Goal: Communication & Community: Answer question/provide support

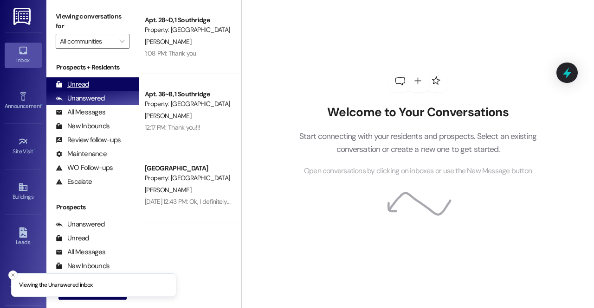
click at [83, 90] on div "Unread (0)" at bounding box center [92, 84] width 92 height 14
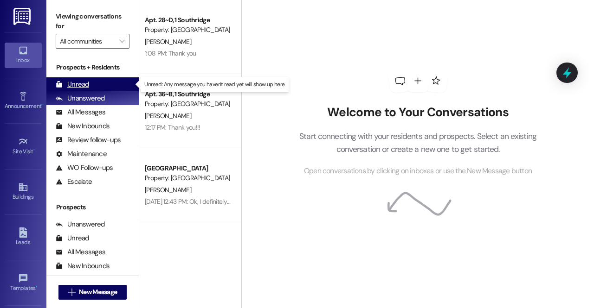
click at [88, 84] on div "Unread (0)" at bounding box center [92, 84] width 92 height 14
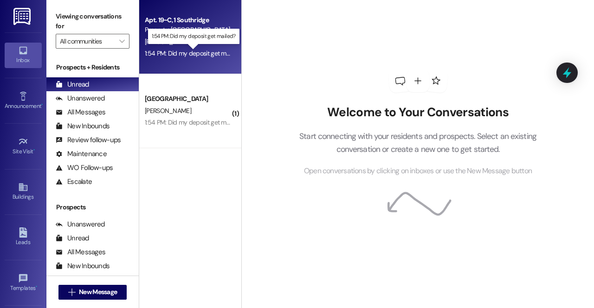
click at [191, 50] on div "1:54 PM: Did my deposit get mailed? 1:54 PM: Did my deposit get mailed?" at bounding box center [193, 53] width 97 height 8
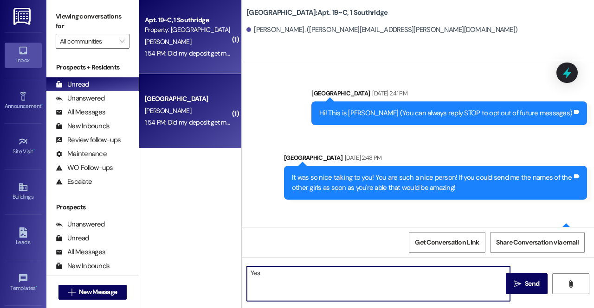
scroll to position [28537, 0]
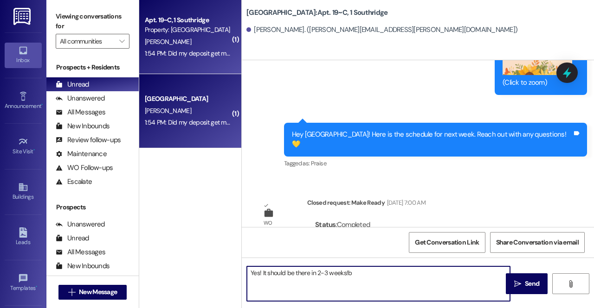
type textarea "Yes! It should be there in 2-3 weeks!"
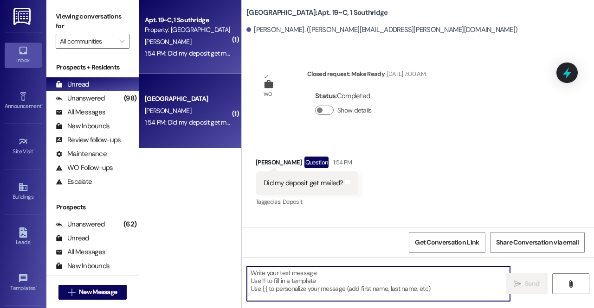
scroll to position [28666, 0]
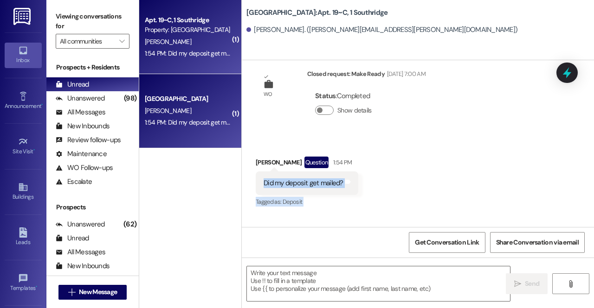
drag, startPoint x: 294, startPoint y: 207, endPoint x: 265, endPoint y: 65, distance: 145.0
click at [265, 65] on div "Sent via SMS Leasing Park Place Mar 07, 2024 at 2:41 PM Hi! This is Mary Bailey…" at bounding box center [418, 143] width 352 height 167
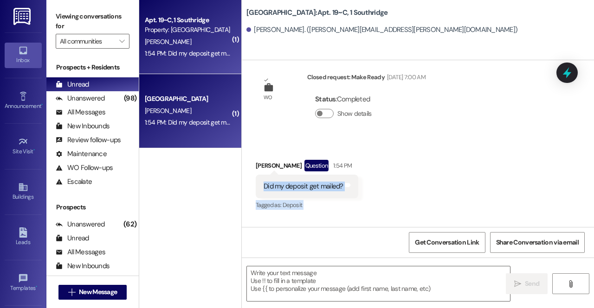
click at [334, 219] on div "Sent via SMS Leasing Team 1:55 PM Yes! It should be there in 2-3 weeks! Tags an…" at bounding box center [418, 251] width 352 height 64
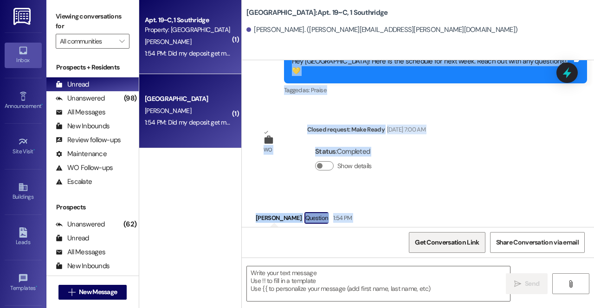
scroll to position [28666, 0]
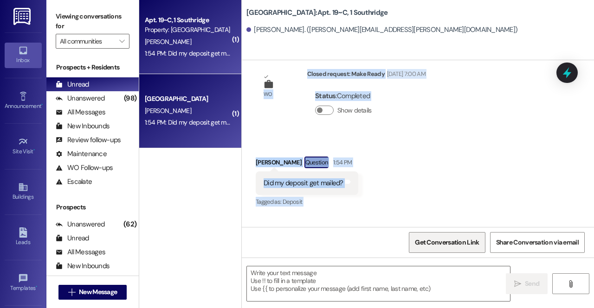
drag, startPoint x: 329, startPoint y: 147, endPoint x: 483, endPoint y: 243, distance: 181.4
click at [483, 243] on div "Sent via SMS Leasing Park Place Mar 07, 2024 at 2:41 PM Hi! This is Mary Bailey…" at bounding box center [418, 214] width 352 height 308
click at [330, 281] on div "Received via SMS Reagan Caudle 1:55 PM Thank you! Tags and notes" at bounding box center [418, 313] width 352 height 64
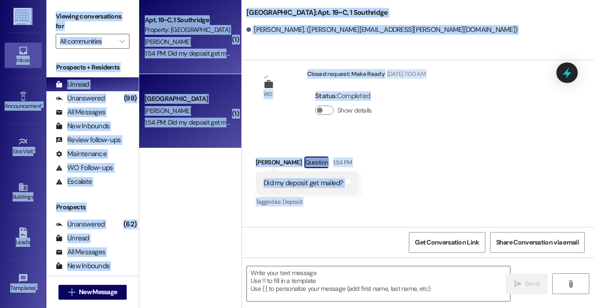
drag, startPoint x: 294, startPoint y: 216, endPoint x: 351, endPoint y: 307, distance: 107.5
click at [351, 307] on div "Sent via SMS Leasing Park Place Mar 07, 2024 at 2:41 PM Hi! This is Mary Bailey…" at bounding box center [418, 214] width 352 height 308
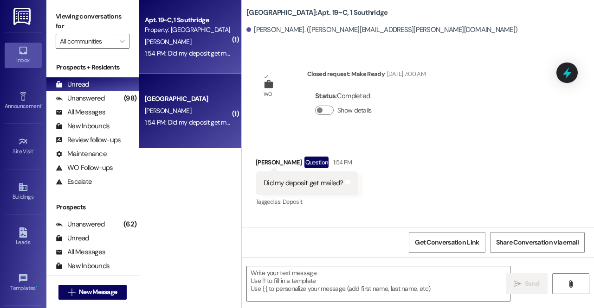
click at [368, 281] on div "Received via SMS Reagan Caudle 1:55 PM Thank you! Tags and notes" at bounding box center [418, 313] width 352 height 64
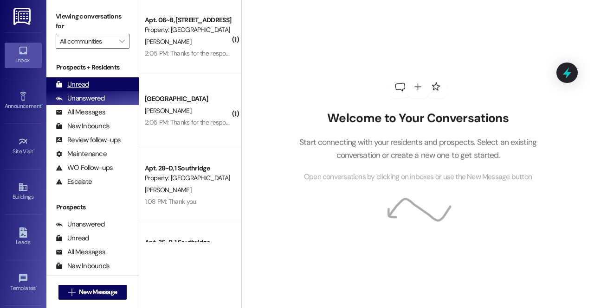
click at [90, 84] on div "Unread (0)" at bounding box center [92, 84] width 92 height 14
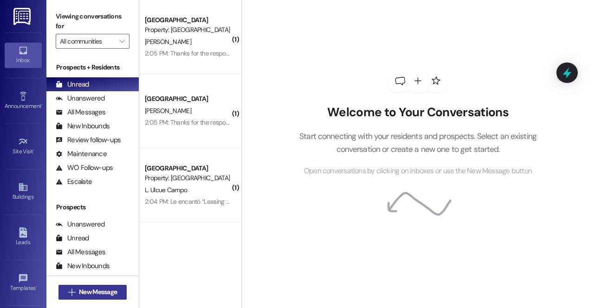
click at [115, 287] on button " New Message" at bounding box center [92, 292] width 69 height 15
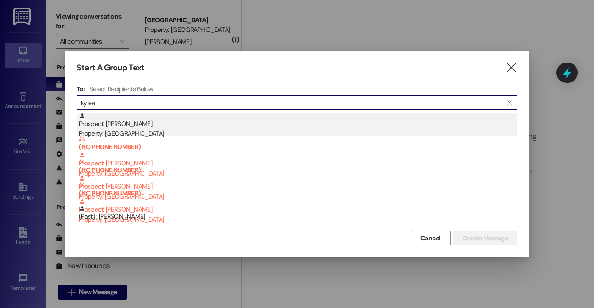
type input "kylee"
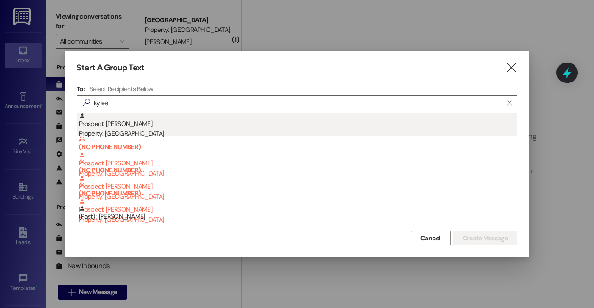
click at [106, 121] on div "Prospect: [PERSON_NAME] Property: [GEOGRAPHIC_DATA]" at bounding box center [298, 126] width 438 height 26
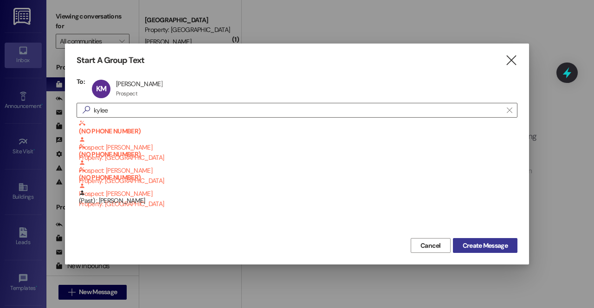
click at [503, 249] on span "Create Message" at bounding box center [484, 246] width 45 height 10
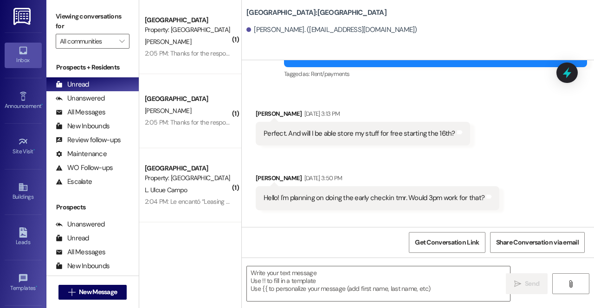
scroll to position [370, 0]
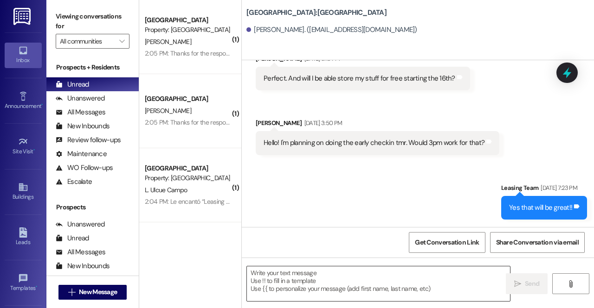
click at [297, 287] on textarea at bounding box center [378, 284] width 263 height 35
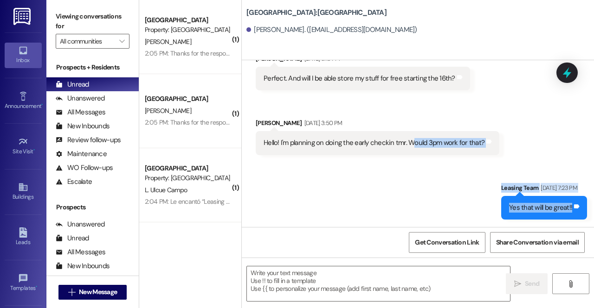
drag, startPoint x: 527, startPoint y: 202, endPoint x: 409, endPoint y: 140, distance: 132.9
click at [409, 140] on div "Sent via SMS Management Team [DATE] 12:57 PM Hi [PERSON_NAME]! This is Southrid…" at bounding box center [418, 143] width 352 height 167
click at [519, 158] on div "Received via SMS [PERSON_NAME] [DATE] 3:13 PM Perfect. And will I be able store…" at bounding box center [418, 97] width 352 height 129
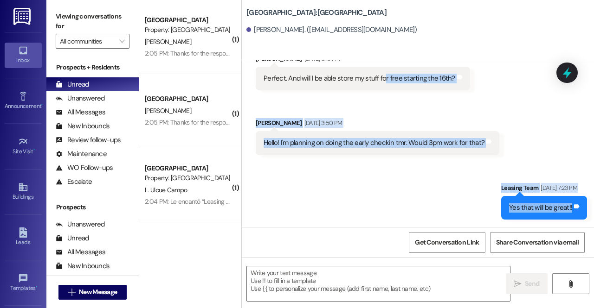
drag, startPoint x: 458, startPoint y: 206, endPoint x: 384, endPoint y: 101, distance: 128.6
click at [384, 101] on div "Sent via SMS Management Team [DATE] 12:57 PM Hi [PERSON_NAME]! This is Southrid…" at bounding box center [418, 143] width 352 height 167
click at [486, 109] on div "Received via SMS [PERSON_NAME] [DATE] 3:13 PM Perfect. And will I be able store…" at bounding box center [418, 97] width 352 height 129
drag, startPoint x: 557, startPoint y: 208, endPoint x: 525, endPoint y: 66, distance: 145.8
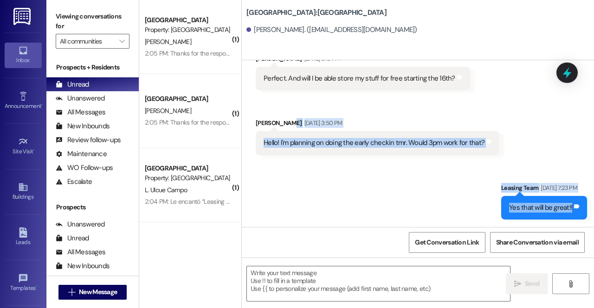
click at [525, 66] on div "Sent via SMS Management Team [DATE] 12:57 PM Hi [PERSON_NAME]! This is Southrid…" at bounding box center [418, 143] width 352 height 167
click at [546, 135] on div "Received via SMS [PERSON_NAME] [DATE] 3:13 PM Perfect. And will I be able store…" at bounding box center [418, 97] width 352 height 129
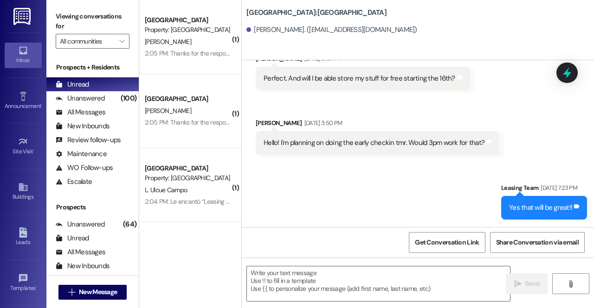
click at [23, 20] on img at bounding box center [22, 16] width 19 height 17
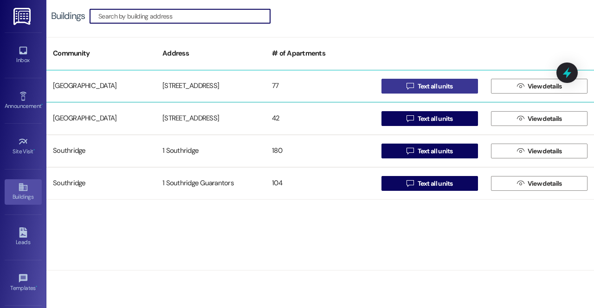
click at [415, 82] on span "Text all units" at bounding box center [434, 87] width 39 height 10
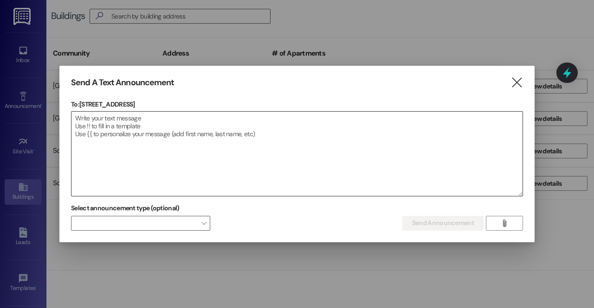
click at [265, 147] on textarea at bounding box center [296, 154] width 451 height 84
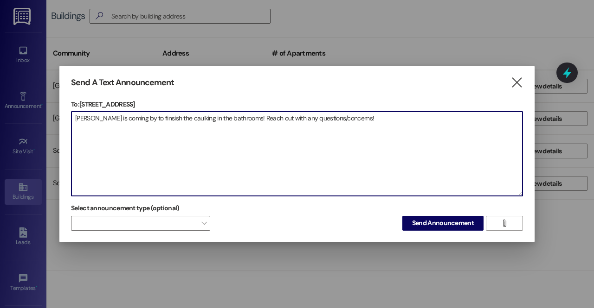
click at [138, 121] on textarea "[PERSON_NAME] is coming by to finsish the caulking in the bathrooms! Reach out …" at bounding box center [296, 154] width 451 height 84
click at [152, 119] on textarea "[PERSON_NAME] is coming by to finsish the caulking in the bathrooms! Reach out …" at bounding box center [296, 154] width 451 height 84
click at [143, 118] on textarea "[PERSON_NAME] is coming by to finsish the caulking in the bathrooms! Reach out …" at bounding box center [296, 154] width 451 height 84
type textarea "[PERSON_NAME] is coming by to finish the caulking in the bathrooms! Reach out w…"
click at [435, 222] on span "Send Announcement" at bounding box center [443, 223] width 62 height 10
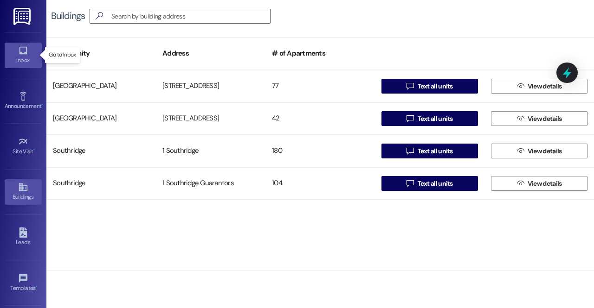
click at [15, 50] on link "Inbox" at bounding box center [23, 55] width 37 height 25
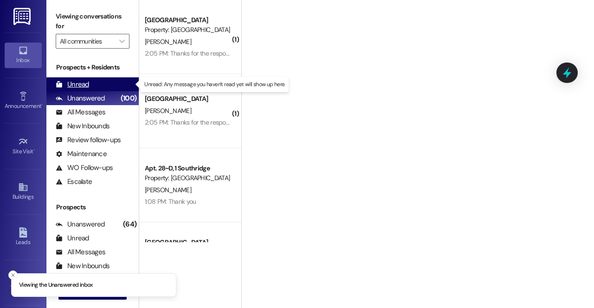
click at [81, 84] on div "Unread" at bounding box center [72, 85] width 33 height 10
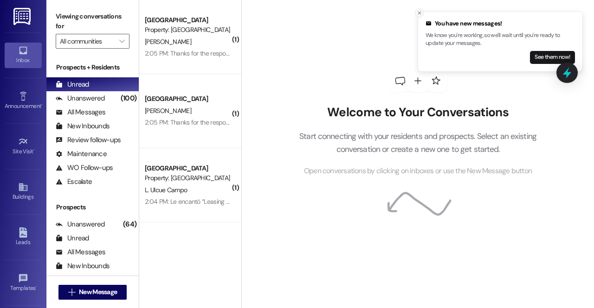
click at [416, 9] on button "Close toast" at bounding box center [419, 12] width 9 height 9
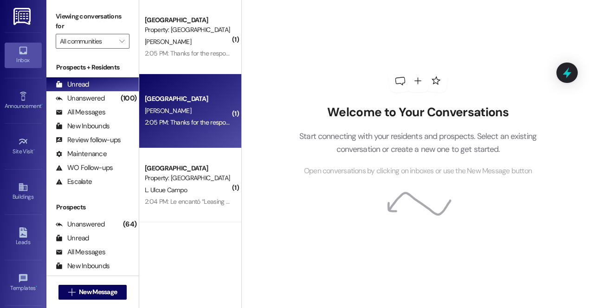
click at [202, 98] on div "[GEOGRAPHIC_DATA]" at bounding box center [188, 99] width 86 height 10
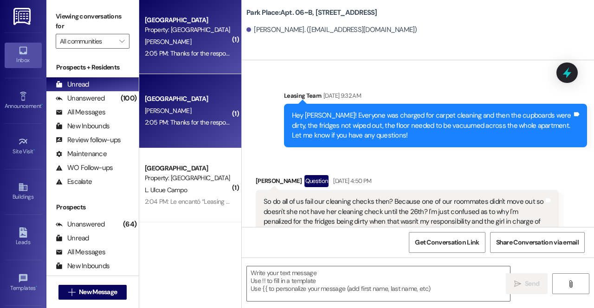
scroll to position [29166, 0]
